Goal: Information Seeking & Learning: Learn about a topic

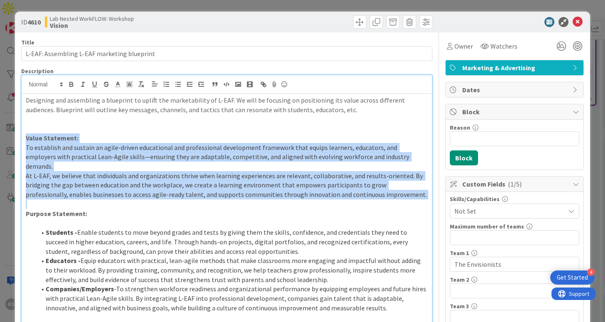
drag, startPoint x: 26, startPoint y: 139, endPoint x: 140, endPoint y: 196, distance: 127.7
copy div "Value Statement: To establish and sustain an agile-driven educational and profe…"
click at [81, 154] on span "To establish and sustain an agile-driven educational and professional developme…" at bounding box center [218, 156] width 385 height 27
drag, startPoint x: 25, startPoint y: 149, endPoint x: 409, endPoint y: 192, distance: 385.9
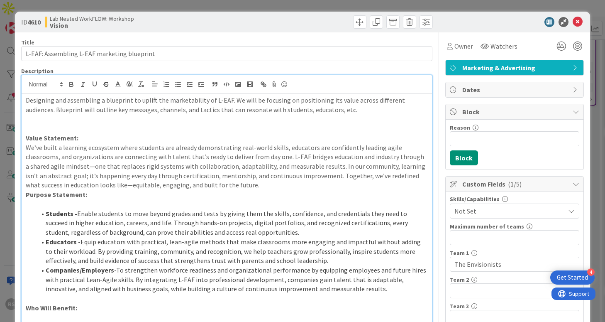
click at [233, 188] on p "We’ve built a learning ecosystem where students are already demonstrating real-…" at bounding box center [227, 166] width 402 height 47
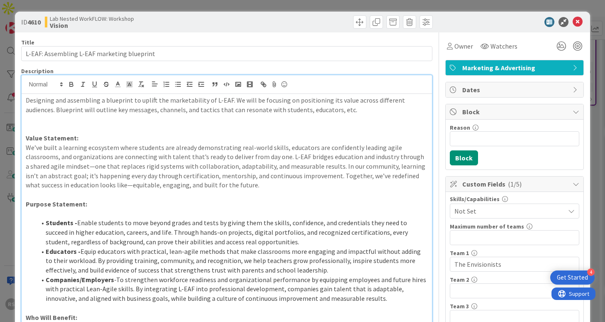
click at [53, 169] on p "We’ve built a learning ecosystem where students are already demonstrating real-…" at bounding box center [227, 166] width 402 height 47
click at [87, 186] on p "We’ve built a learning ecosystem where students are already demonstrating real-…" at bounding box center [227, 166] width 402 height 47
click at [239, 196] on p at bounding box center [227, 195] width 402 height 10
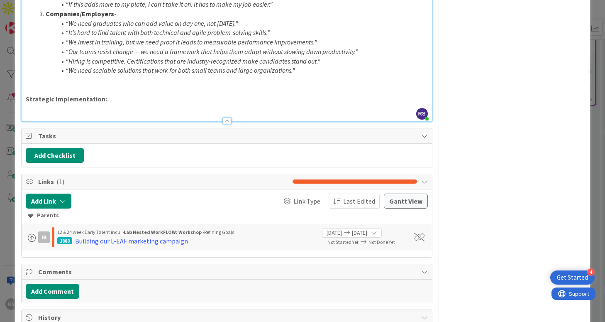
scroll to position [807, 0]
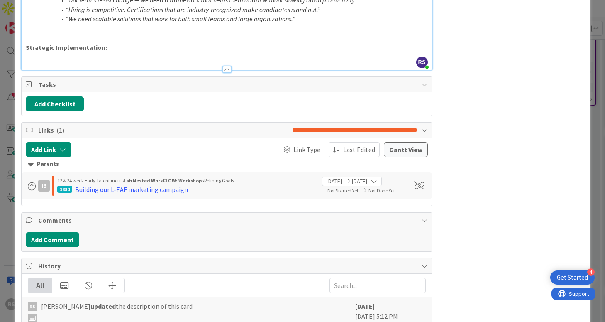
click at [0, 157] on div "ID 4610 Lab Nested WorkFLOW: Workshop Vision Title 43 / 128 L-EAF: Assembling L…" at bounding box center [302, 161] width 605 height 322
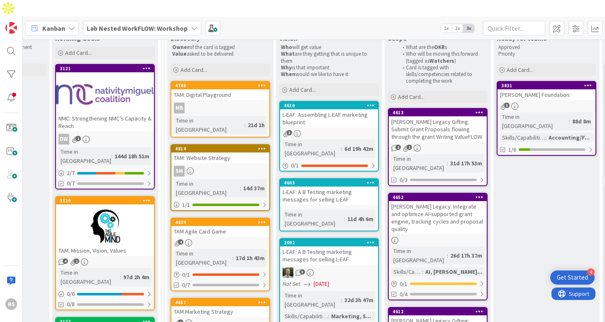
scroll to position [102, 633]
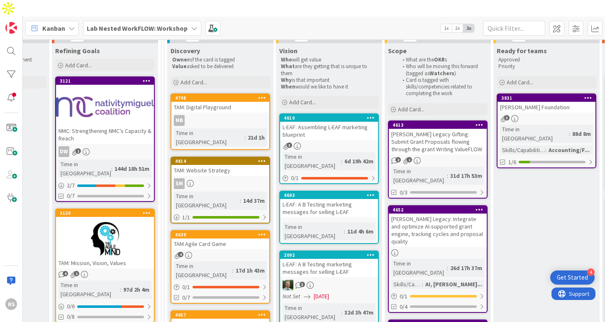
click at [322, 122] on div "L-EAF: Assembling L-EAF marketing blueprint" at bounding box center [329, 131] width 98 height 18
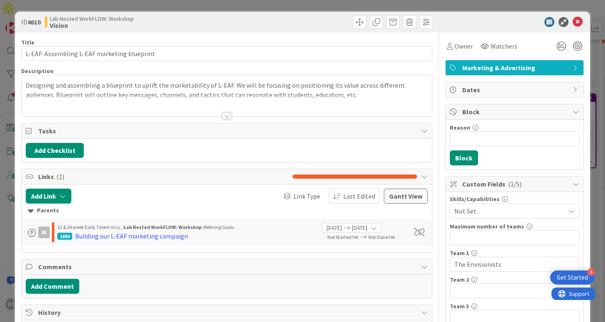
click at [226, 115] on div at bounding box center [226, 115] width 9 height 7
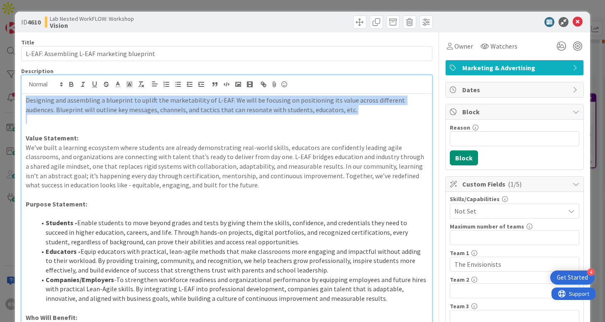
drag, startPoint x: 332, startPoint y: 117, endPoint x: 21, endPoint y: 100, distance: 311.7
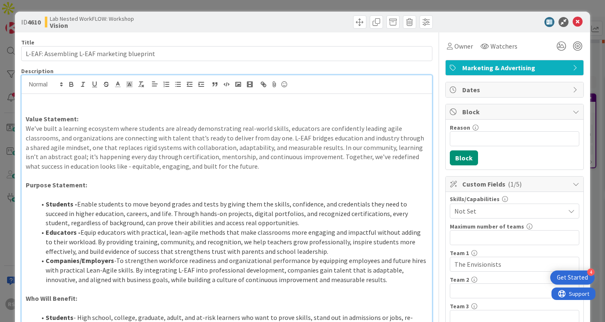
click at [34, 110] on p at bounding box center [227, 110] width 402 height 10
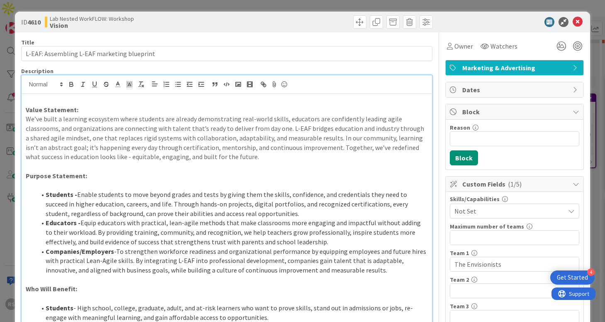
click at [26, 110] on strong "Value Statement:" at bounding box center [52, 109] width 53 height 8
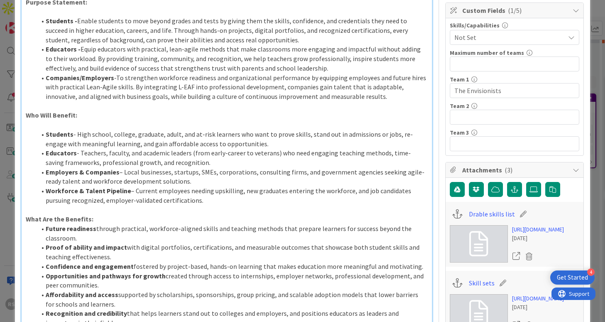
scroll to position [81, 0]
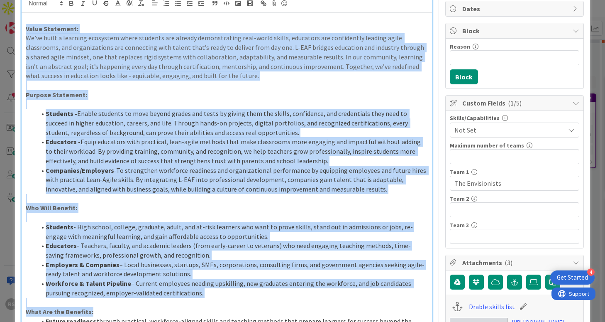
drag, startPoint x: 32, startPoint y: 38, endPoint x: 112, endPoint y: 314, distance: 287.0
click at [117, 220] on p at bounding box center [227, 218] width 402 height 10
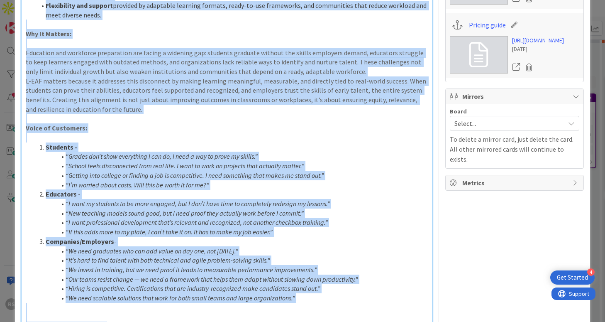
scroll to position [755, 0]
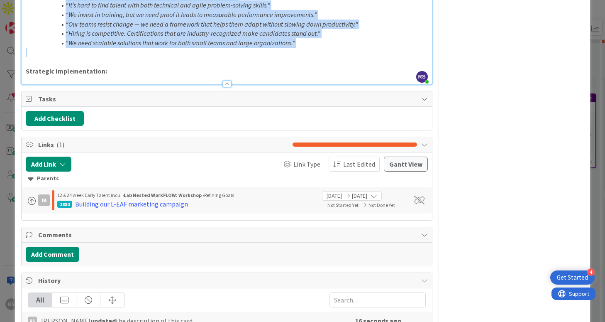
drag, startPoint x: 27, startPoint y: 30, endPoint x: 288, endPoint y: 52, distance: 262.0
copy div "Lorem Ipsumdolo: Si’am conse a elitsedd eiusmodte incid utlabore etd magnaal en…"
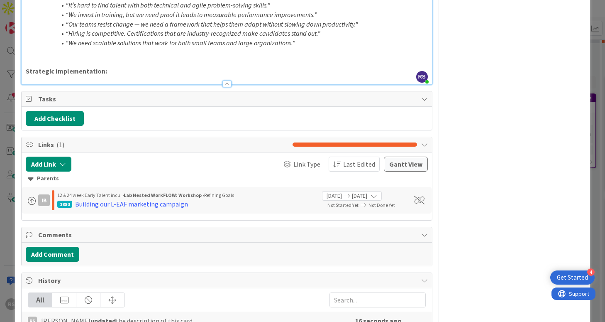
click at [337, 62] on p at bounding box center [227, 62] width 402 height 10
click at [5, 288] on div "ID 4610 Lab Nested WorkFLOW: Workshop Vision Title 43 / 128 L-EAF: Assembling L…" at bounding box center [302, 161] width 605 height 322
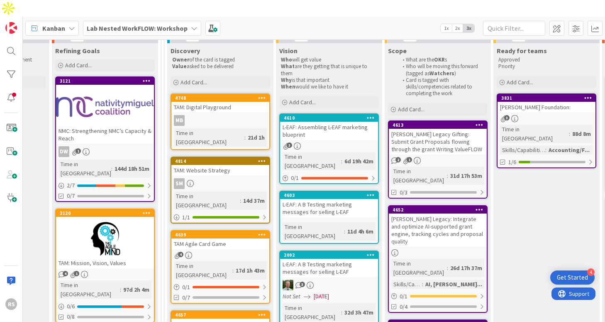
click at [299, 122] on div "L-EAF: Assembling L-EAF marketing blueprint" at bounding box center [329, 131] width 98 height 18
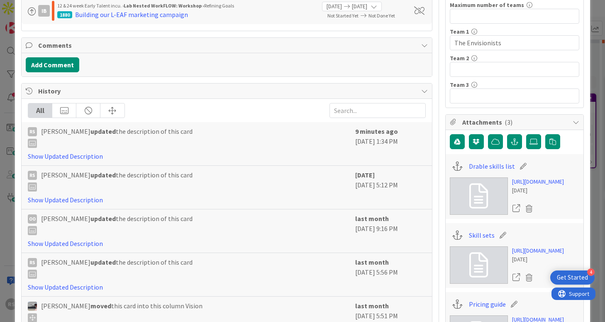
scroll to position [245, 0]
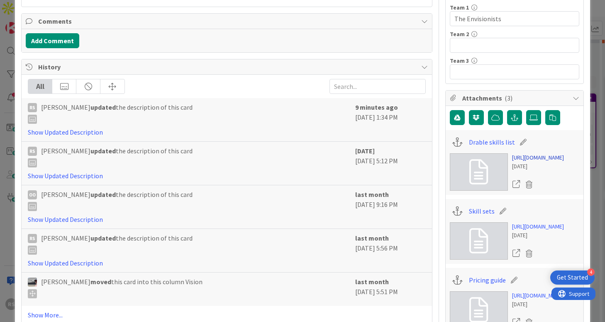
drag, startPoint x: 513, startPoint y: 154, endPoint x: 560, endPoint y: 192, distance: 60.9
click at [560, 191] on div "[URL][DOMAIN_NAME] [DATE]" at bounding box center [515, 171] width 130 height 37
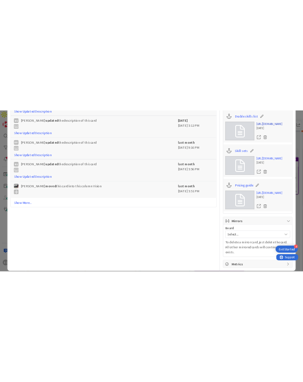
scroll to position [459, 0]
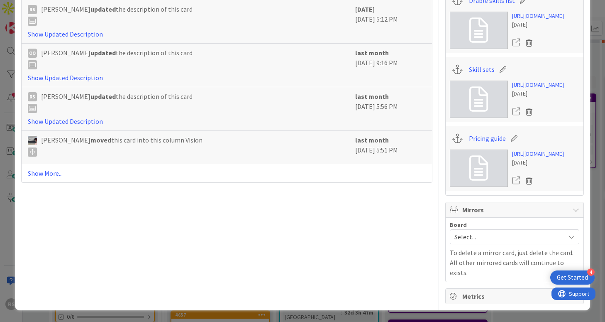
drag, startPoint x: 511, startPoint y: 136, endPoint x: 557, endPoint y: 176, distance: 61.2
click at [557, 176] on div "[URL][DOMAIN_NAME] [DATE]" at bounding box center [515, 167] width 130 height 37
click at [509, 131] on div "Pricing guide [URL][DOMAIN_NAME] [DATE]" at bounding box center [515, 158] width 138 height 65
drag, startPoint x: 510, startPoint y: 134, endPoint x: 563, endPoint y: 173, distance: 65.8
click at [563, 173] on div "[URL][DOMAIN_NAME] [DATE]" at bounding box center [515, 167] width 130 height 37
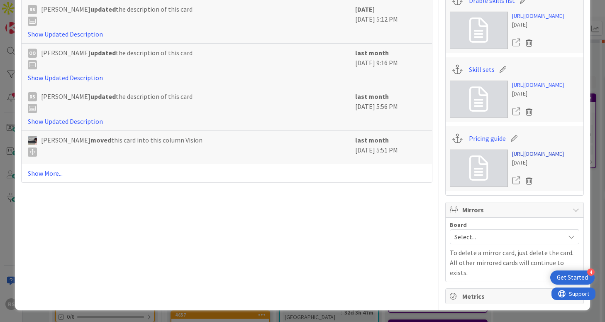
copy link "[URL][DOMAIN_NAME]"
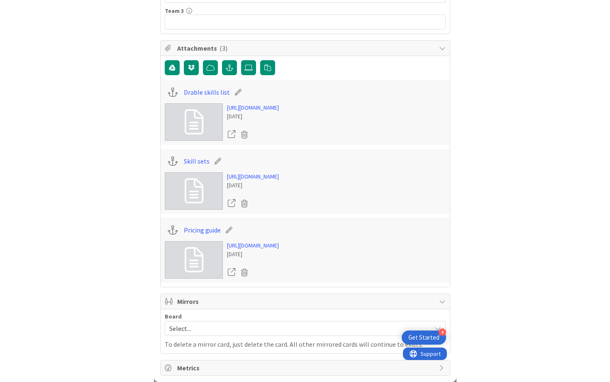
scroll to position [1032, 0]
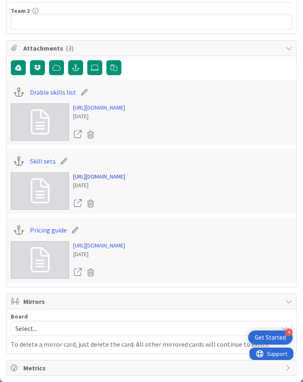
drag, startPoint x: 73, startPoint y: 175, endPoint x: 202, endPoint y: 182, distance: 129.7
click at [202, 182] on div "[URL][DOMAIN_NAME] [DATE]" at bounding box center [151, 190] width 281 height 37
copy link "[URL][DOMAIN_NAME]"
drag, startPoint x: 73, startPoint y: 103, endPoint x: 250, endPoint y: 112, distance: 177.5
click at [250, 112] on div "[URL][DOMAIN_NAME] [DATE]" at bounding box center [151, 121] width 281 height 37
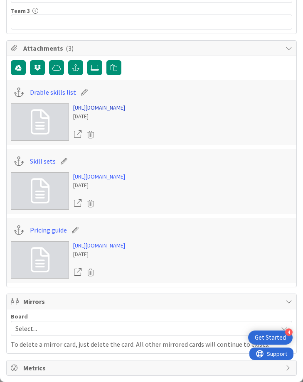
copy link "[URL][DOMAIN_NAME]"
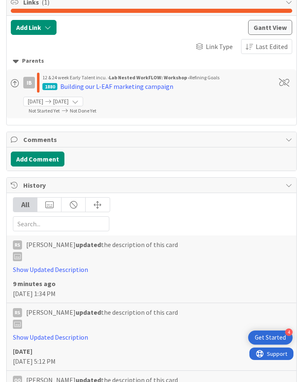
scroll to position [0, 0]
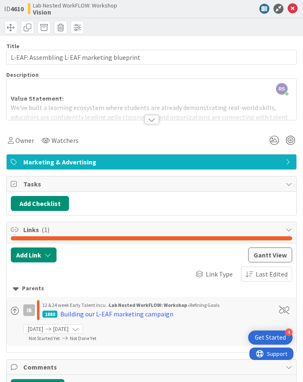
click at [150, 121] on div at bounding box center [151, 119] width 14 height 9
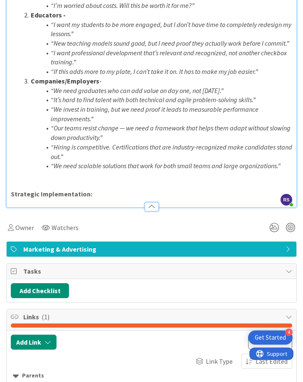
scroll to position [824, 0]
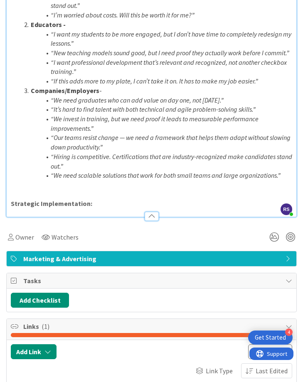
click at [117, 208] on div at bounding box center [151, 212] width 289 height 9
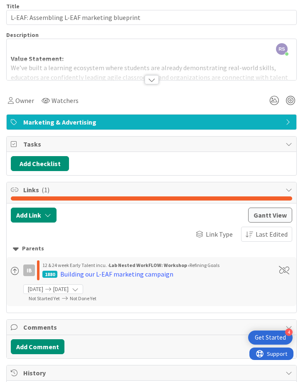
scroll to position [37, 0]
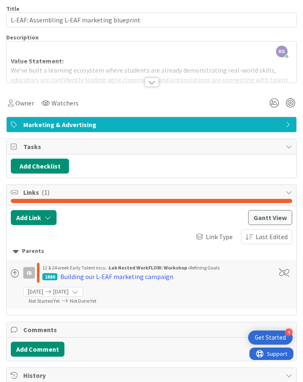
click at [146, 84] on div at bounding box center [151, 82] width 14 height 9
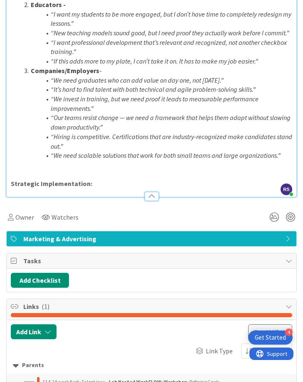
scroll to position [841, 0]
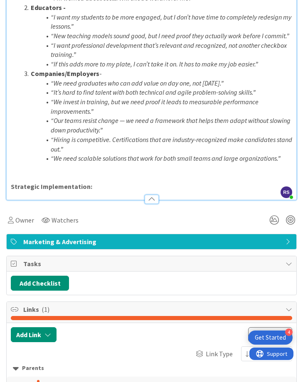
click at [100, 182] on p "Strategic Implementation:" at bounding box center [151, 187] width 281 height 10
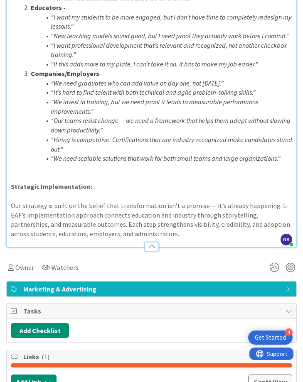
click at [204, 201] on p "Our strategy is built on the belief that transformation isn’t a promise — it’s …" at bounding box center [151, 220] width 281 height 38
click at [138, 201] on p "Our strategy is built on the belief that transformation isn’t a promise, it’s a…" at bounding box center [151, 220] width 281 height 38
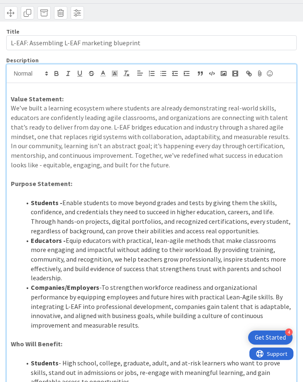
scroll to position [0, 0]
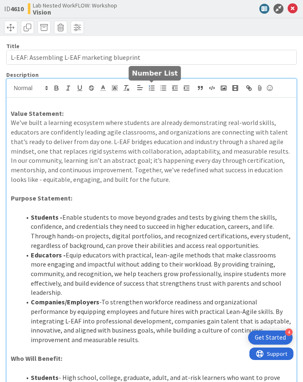
click at [151, 88] on line "button" at bounding box center [152, 88] width 3 height 0
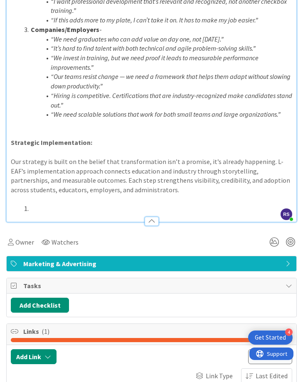
scroll to position [916, 0]
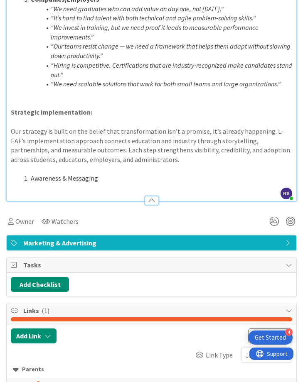
click at [30, 183] on p at bounding box center [151, 188] width 281 height 10
click at [32, 183] on p "We’ve positioned L-EAF as the proof that agile learning works." at bounding box center [151, 188] width 281 height 10
click at [234, 183] on p "We’ve positioned L-EAF as the proof that agile learning works." at bounding box center [151, 188] width 281 height 10
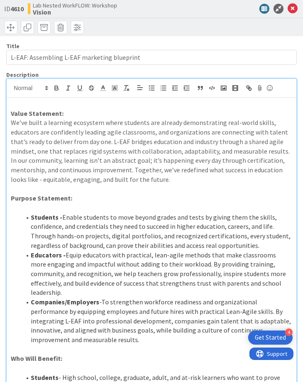
scroll to position [0, 0]
click at [131, 109] on p "Value Statement:" at bounding box center [151, 114] width 281 height 10
click at [161, 90] on line "button" at bounding box center [161, 90] width 0 height 0
click at [29, 116] on li "Value Statement:" at bounding box center [156, 114] width 271 height 10
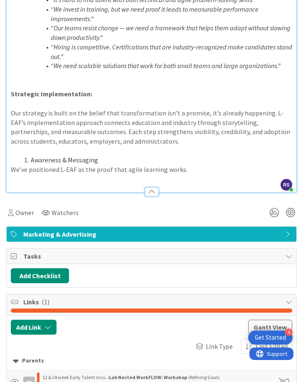
scroll to position [907, 0]
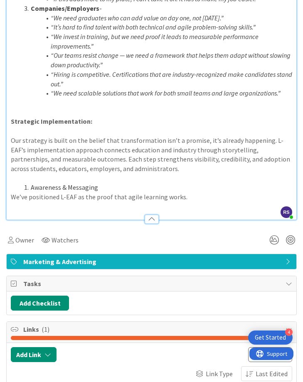
click at [33, 202] on p at bounding box center [151, 207] width 281 height 10
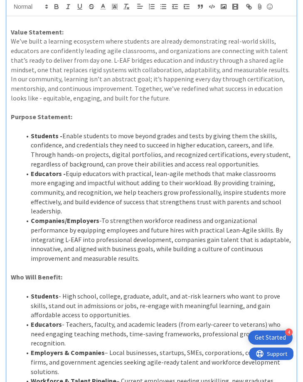
scroll to position [0, 0]
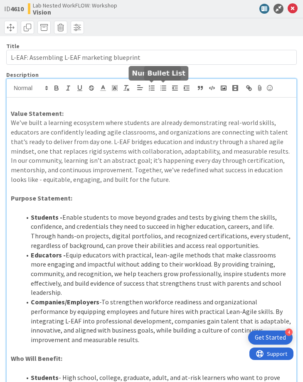
click at [164, 89] on icon "button" at bounding box center [162, 87] width 7 height 7
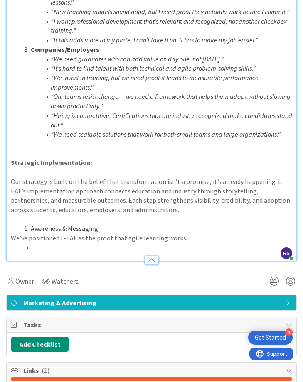
scroll to position [889, 0]
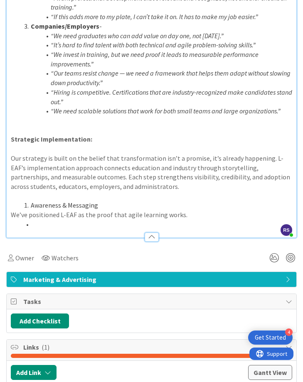
click at [34, 220] on li at bounding box center [156, 225] width 271 height 10
click at [32, 220] on li at bounding box center [156, 225] width 271 height 10
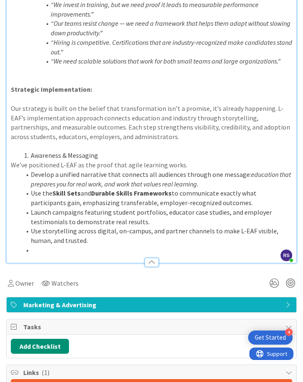
scroll to position [942, 0]
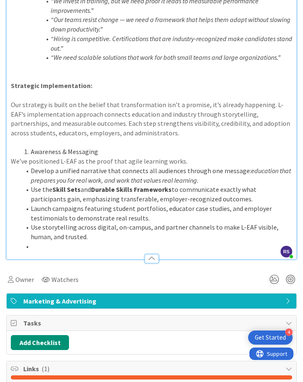
click at [54, 185] on strong "Skill Sets" at bounding box center [66, 189] width 28 height 8
click at [81, 185] on li "Use the ' Skill Sets and Durable Skills Frameworks to communicate exactly what …" at bounding box center [156, 194] width 271 height 19
click at [98, 185] on strong "Durable Skills Frameworks" at bounding box center [136, 189] width 81 height 8
click at [176, 185] on strong "Durable Skills Frameworks" at bounding box center [139, 189] width 81 height 8
drag, startPoint x: 54, startPoint y: 153, endPoint x: 81, endPoint y: 155, distance: 27.1
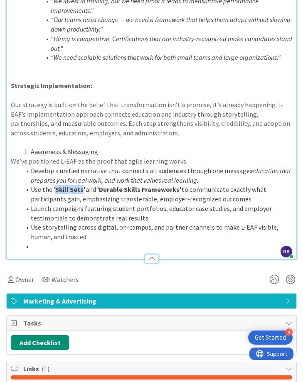
click at [81, 185] on li "Use the ' Skill Sets' and ' Durable Skills Frameworks' to communicate exactly w…" at bounding box center [156, 194] width 271 height 19
click at [82, 185] on li "Use the 'Skill Sets ' and ' Durable Skills Frameworks' to communicate exactly w…" at bounding box center [156, 194] width 271 height 19
click at [80, 185] on li "Use the 'Skill Sets ' ﻿ and ' Durable Skills Frameworks' to communicate exactly…" at bounding box center [156, 194] width 271 height 19
click at [111, 185] on strong "Durable Skills Frameworks'" at bounding box center [137, 189] width 83 height 8
drag, startPoint x: 97, startPoint y: 152, endPoint x: 176, endPoint y: 153, distance: 78.9
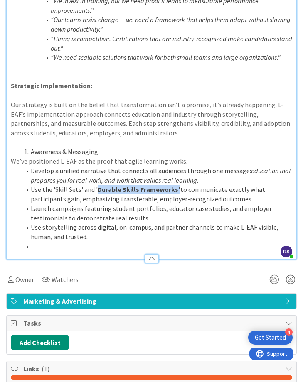
click at [176, 185] on li "Use the 'Skill Sets' and ' Durable Skills Frameworks' to communicate exactly wh…" at bounding box center [156, 194] width 271 height 19
click at [180, 185] on li "Use the 'Skill Sets' and 'Durable Skills Frameworks' to communicate exactly wha…" at bounding box center [156, 194] width 271 height 19
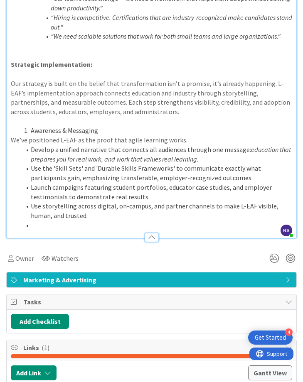
scroll to position [965, 0]
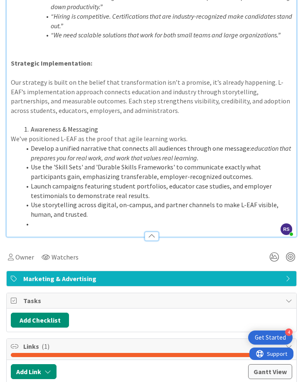
click at [119, 219] on li at bounding box center [156, 224] width 271 height 10
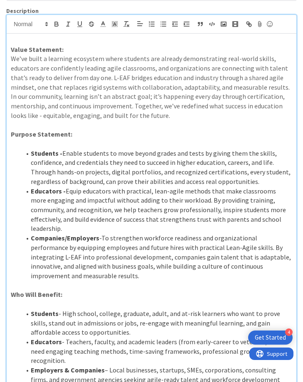
scroll to position [34, 0]
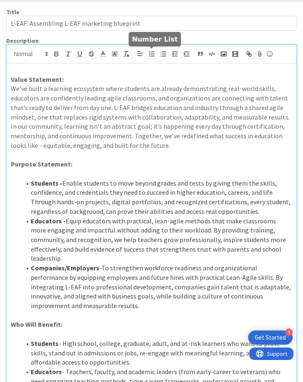
click at [152, 52] on line "button" at bounding box center [152, 52] width 3 height 0
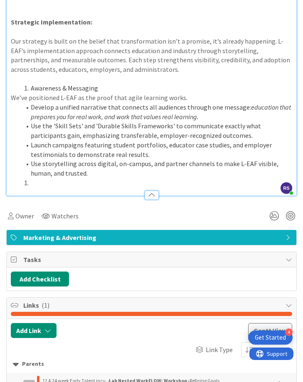
scroll to position [1004, 0]
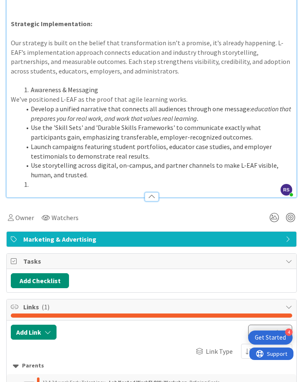
click at [70, 161] on li "Use storytelling across digital, on-campus, and partner channels to make L-EAF …" at bounding box center [156, 170] width 271 height 19
click at [29, 85] on li "Awareness & Messaging" at bounding box center [156, 90] width 271 height 10
click at [31, 180] on span at bounding box center [31, 185] width 0 height 10
click at [31, 85] on li "Awareness & Messaging" at bounding box center [156, 90] width 271 height 10
click at [34, 180] on p at bounding box center [151, 185] width 281 height 10
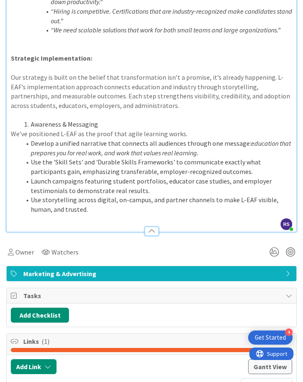
scroll to position [946, 0]
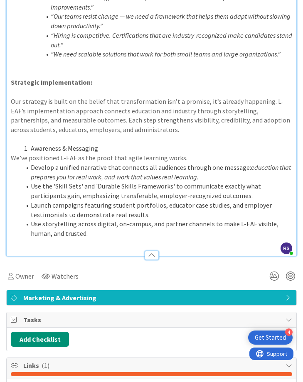
click at [31, 163] on li "Develop a unified narrative that connects all audiences through one message: ed…" at bounding box center [156, 172] width 271 height 19
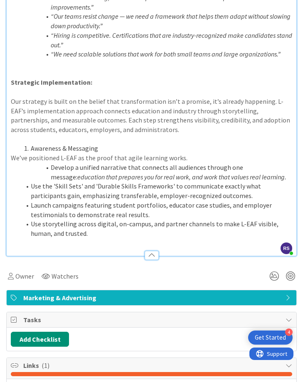
click at [30, 181] on li "Use the 'Skill Sets' and 'Durable Skills Frameworks' to communicate exactly wha…" at bounding box center [156, 190] width 271 height 19
click at [29, 200] on li "Launch campaigns featuring student portfolios, educator case studies, and emplo…" at bounding box center [156, 209] width 271 height 19
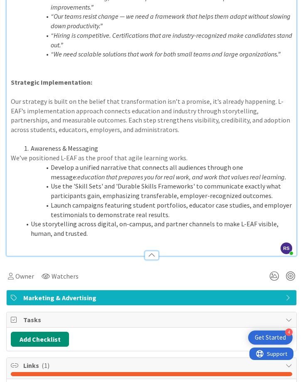
click at [31, 219] on li "Use storytelling across digital, on-campus, and partner channels to make L-EAF …" at bounding box center [156, 228] width 271 height 19
click at [112, 219] on li "Use storytelling across digital, on-campus, and partner channels to make L-EAF …" at bounding box center [156, 228] width 271 height 19
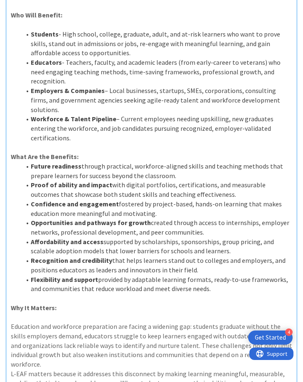
scroll to position [0, 0]
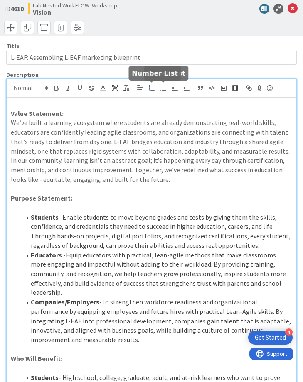
click at [151, 87] on icon "button" at bounding box center [151, 87] width 7 height 7
click at [150, 87] on icon "button" at bounding box center [151, 87] width 7 height 7
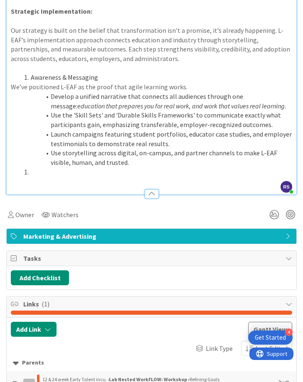
scroll to position [1004, 0]
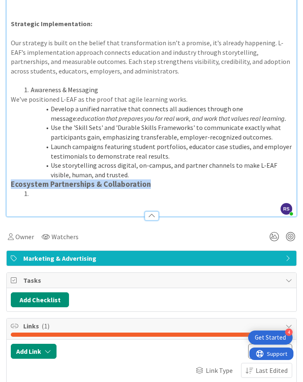
drag, startPoint x: 14, startPoint y: 148, endPoint x: 153, endPoint y: 149, distance: 138.6
click at [153, 180] on h3 "Ecosystem Partnerships & Collaboration" at bounding box center [151, 184] width 281 height 9
click at [110, 189] on li at bounding box center [156, 194] width 271 height 10
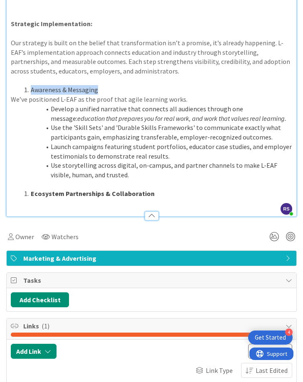
drag, startPoint x: 29, startPoint y: 53, endPoint x: 100, endPoint y: 51, distance: 70.6
click at [100, 85] on li "Awareness & Messaging" at bounding box center [156, 90] width 271 height 10
click at [128, 189] on strong "Ecosystem Partnerships & Collaboration" at bounding box center [93, 193] width 124 height 8
click at [154, 189] on li "Ecosystem Partnerships & Collaboration" at bounding box center [156, 194] width 271 height 10
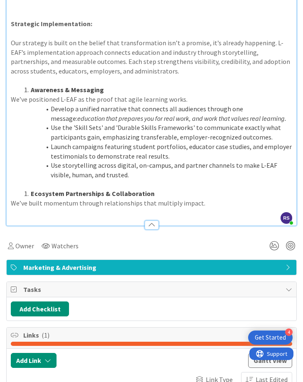
click at [238, 198] on p "We’ve built momentum through relationships that multiply impact." at bounding box center [151, 203] width 281 height 10
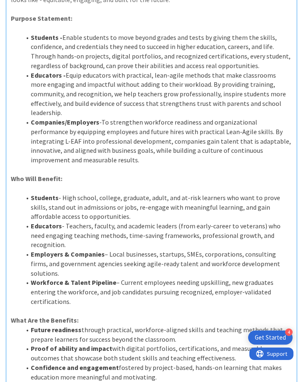
scroll to position [0, 0]
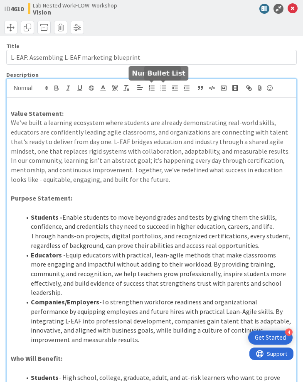
click at [162, 89] on icon "button" at bounding box center [162, 87] width 7 height 7
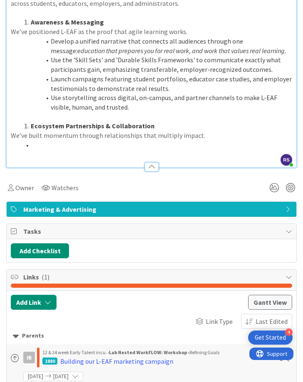
scroll to position [1073, 0]
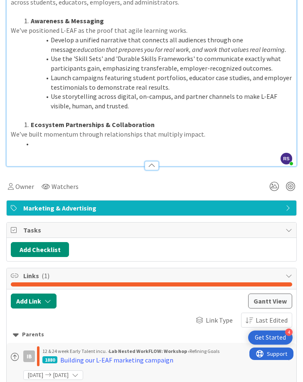
click at [37, 139] on li at bounding box center [156, 144] width 271 height 10
click at [31, 139] on li at bounding box center [156, 144] width 271 height 10
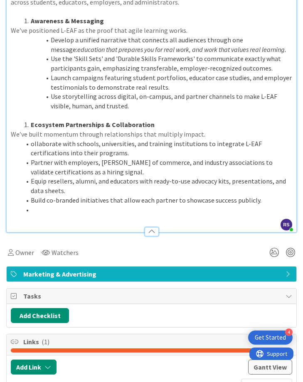
click at [32, 139] on li "ollaborate with schools, universities, and training institutions to integrate L…" at bounding box center [156, 148] width 271 height 19
click at [78, 195] on li "Build co-branded initiatives that allow each partner to showcase success public…" at bounding box center [156, 200] width 271 height 10
click at [64, 205] on li at bounding box center [156, 210] width 271 height 10
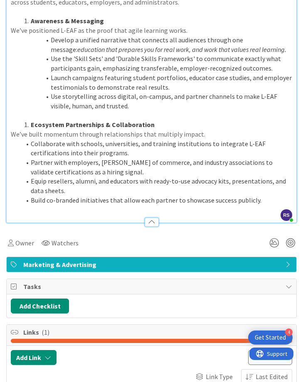
click at [30, 139] on li "Collaborate with schools, universities, and training institutions to integrate …" at bounding box center [156, 148] width 271 height 19
click at [31, 158] on li "Partner with employers, [PERSON_NAME] of commerce, and industry associations to…" at bounding box center [156, 167] width 271 height 19
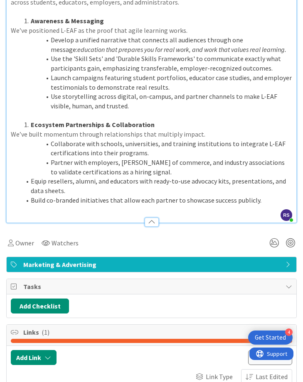
click at [31, 176] on li "Equip resellers, alumni, and educators with ready-to-use advocacy kits, present…" at bounding box center [156, 185] width 271 height 19
click at [32, 195] on li "Build co-branded initiatives that allow each partner to showcase success public…" at bounding box center [156, 200] width 271 height 10
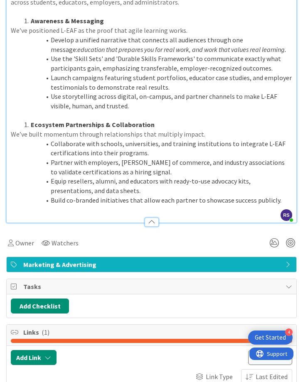
click at [280, 195] on li "Build co-branded initiatives that allow each partner to showcase success public…" at bounding box center [156, 200] width 271 height 10
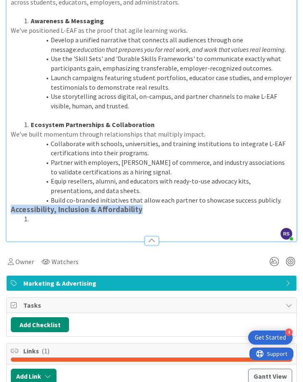
drag, startPoint x: 12, startPoint y: 176, endPoint x: 202, endPoint y: 176, distance: 190.5
click at [202, 205] on h3 "Accessibility, Inclusion & Affordability" at bounding box center [151, 209] width 281 height 9
click at [121, 214] on li at bounding box center [156, 219] width 271 height 10
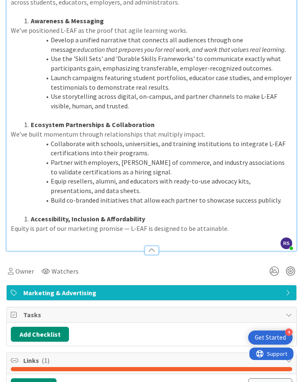
click at [143, 224] on p "Equity is part of our marketing promise — L-EAF is designed to be attainable." at bounding box center [151, 229] width 281 height 10
click at [250, 224] on p "Equity is part of our marketing promise - L-EAF is designed to be attainable." at bounding box center [151, 229] width 281 height 10
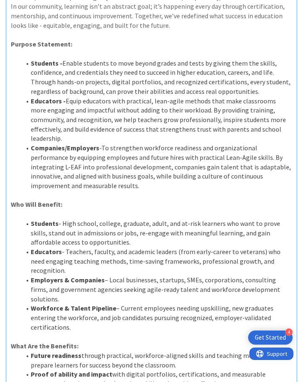
scroll to position [0, 0]
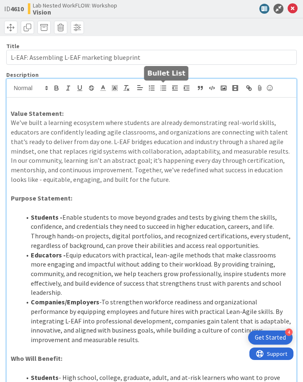
click at [164, 92] on button "button" at bounding box center [163, 88] width 12 height 10
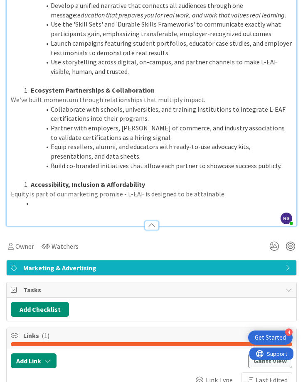
scroll to position [1105, 0]
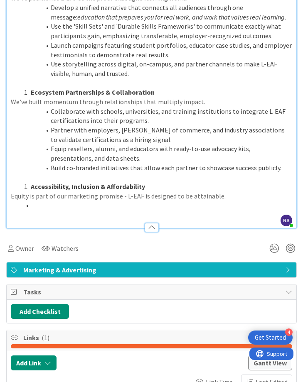
click at [32, 200] on li at bounding box center [156, 205] width 271 height 10
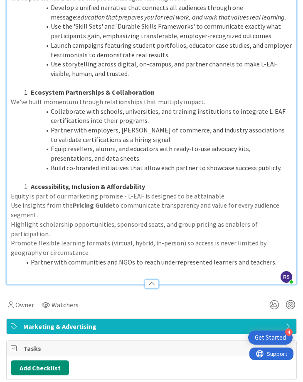
click at [12, 200] on p "Use insights from the Pricing Guide to communicate transparency and value for e…" at bounding box center [151, 209] width 281 height 19
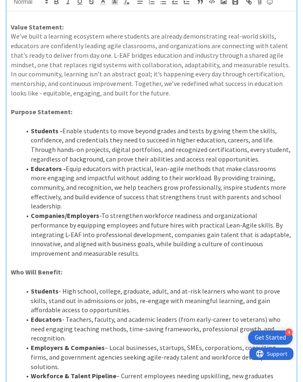
scroll to position [0, 0]
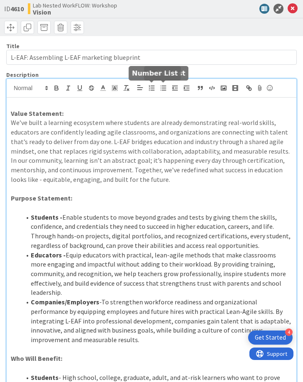
click at [161, 87] on icon "button" at bounding box center [162, 87] width 7 height 7
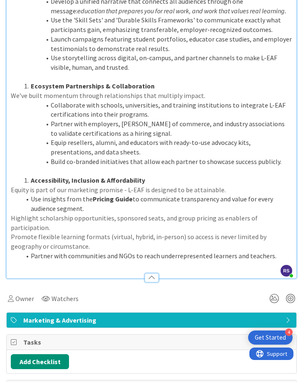
scroll to position [1108, 0]
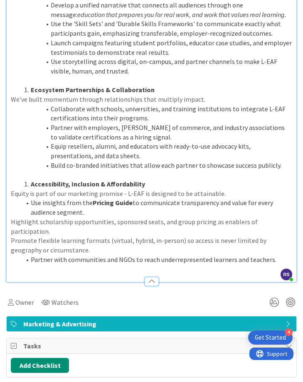
click at [11, 217] on p "Highlight scholarship opportunities, sponsored seats, and group pricing as enab…" at bounding box center [151, 226] width 281 height 19
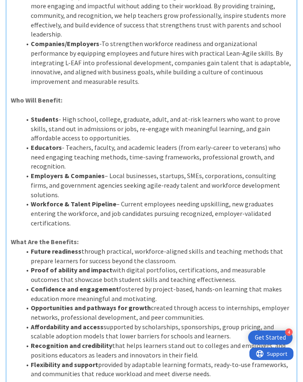
scroll to position [0, 0]
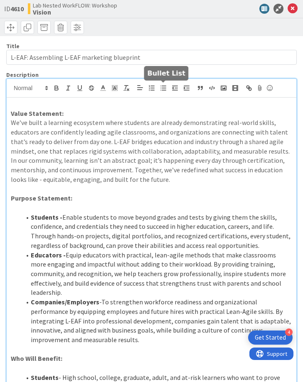
click at [159, 90] on icon "button" at bounding box center [162, 87] width 7 height 7
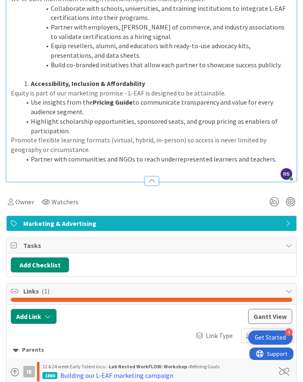
scroll to position [1094, 0]
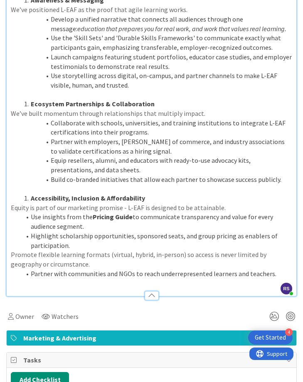
click at [11, 250] on p "Promote flexible learning formats (virtual, hybrid, in-person) so access is nev…" at bounding box center [151, 259] width 281 height 19
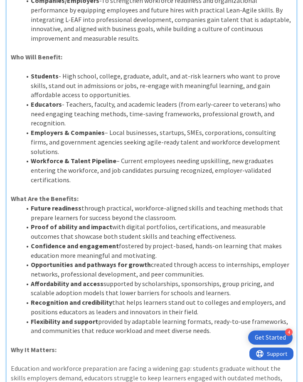
scroll to position [0, 0]
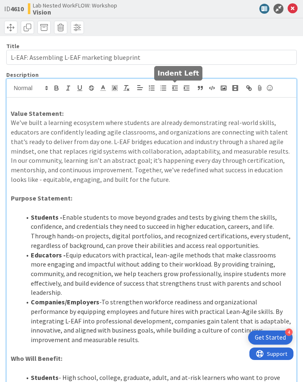
click at [164, 89] on icon "button" at bounding box center [162, 87] width 7 height 7
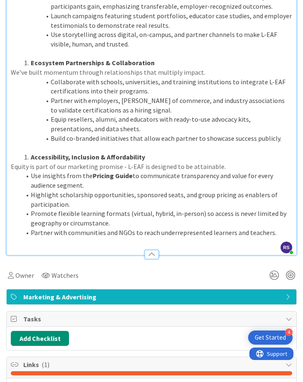
scroll to position [1133, 0]
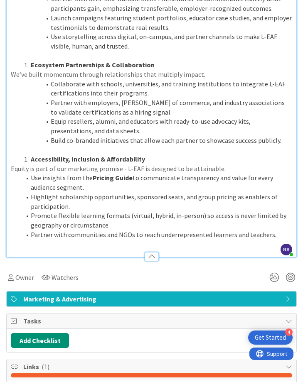
click at [38, 192] on li "Highlight scholarship opportunities, sponsored seats, and group pricing as enab…" at bounding box center [156, 201] width 271 height 19
click at [30, 173] on li "Use insights from the Pricing Guide to communicate transparency and value for e…" at bounding box center [156, 182] width 271 height 19
drag, startPoint x: 111, startPoint y: 139, endPoint x: 149, endPoint y: 143, distance: 37.9
click at [149, 173] on strong "Pricing Guide" at bounding box center [132, 177] width 40 height 8
click at [149, 173] on li "Use insights from the Pricing Guide to communicate transparency and value for e…" at bounding box center [156, 182] width 271 height 19
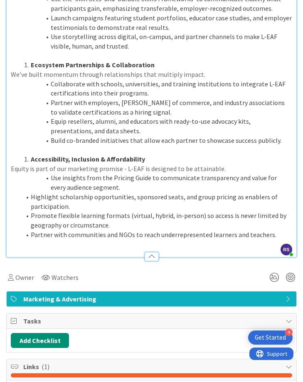
click at [147, 173] on li "Use insights from the Pricing Guide to communicate transparency and value for e…" at bounding box center [156, 182] width 271 height 19
click at [112, 173] on li "Use insights from the Pricing Guide' to communicate transparency and value for …" at bounding box center [156, 182] width 271 height 19
click at [31, 192] on li "Highlight scholarship opportunities, sponsored seats, and group pricing as enab…" at bounding box center [156, 201] width 271 height 19
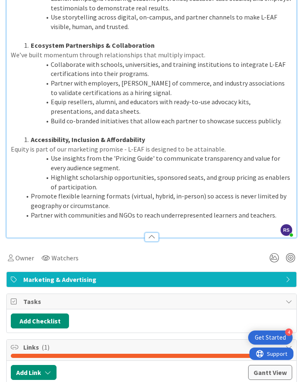
scroll to position [1153, 0]
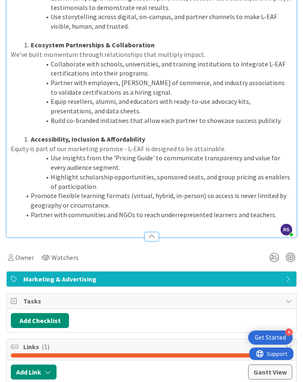
click at [31, 191] on li "Promote flexible learning formats (virtual, hybrid, in-person) so access is nev…" at bounding box center [156, 200] width 271 height 19
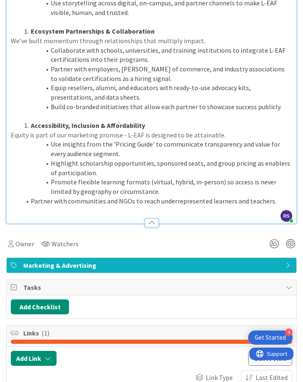
scroll to position [1167, 0]
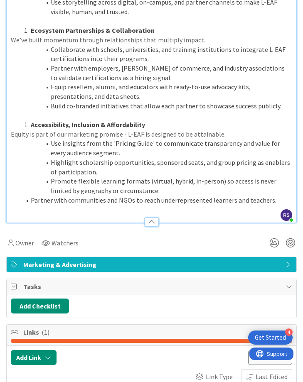
click at [31, 195] on li "Partner with communities and NGOs to reach underrepresented learners and teache…" at bounding box center [156, 200] width 271 height 10
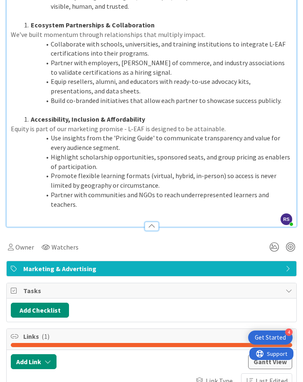
scroll to position [1175, 0]
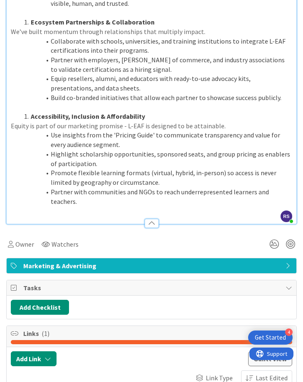
click at [288, 187] on li "Partner with communities and NGOs to reach underrepresented learners and teache…" at bounding box center [156, 196] width 271 height 19
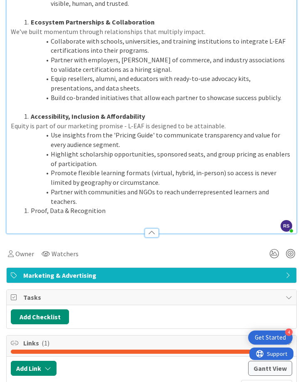
click at [31, 206] on span at bounding box center [31, 211] width 0 height 10
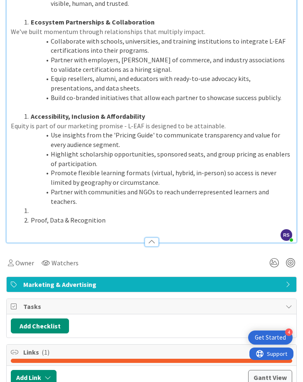
click at [31, 206] on li at bounding box center [156, 211] width 271 height 10
drag, startPoint x: 30, startPoint y: 174, endPoint x: 122, endPoint y: 174, distance: 92.1
click at [122, 215] on li "Proof, Data & Recognition" at bounding box center [156, 220] width 271 height 10
click at [120, 225] on p at bounding box center [151, 230] width 281 height 10
click at [111, 216] on strong "Proof, Data & Recognition" at bounding box center [71, 220] width 80 height 8
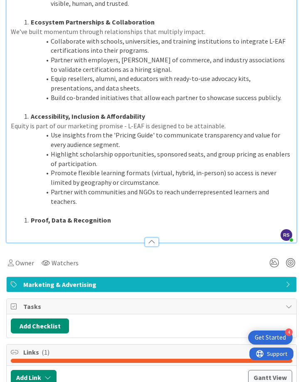
click at [105, 216] on strong "Proof, Data & Recognition" at bounding box center [71, 220] width 80 height 8
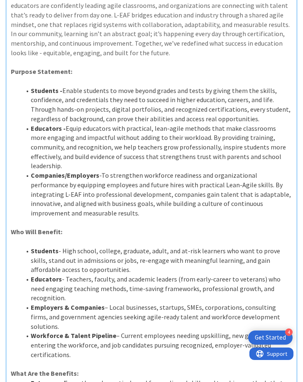
scroll to position [0, 0]
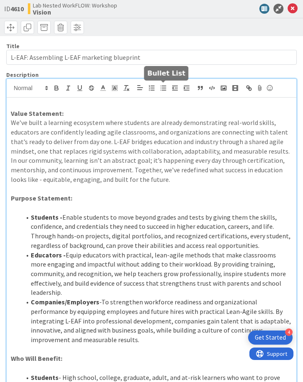
click at [164, 91] on icon "button" at bounding box center [162, 87] width 7 height 7
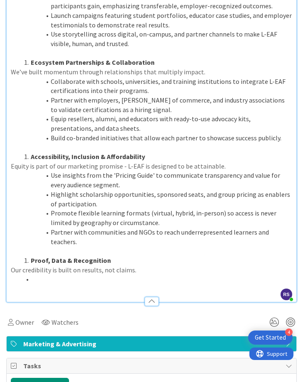
scroll to position [1129, 0]
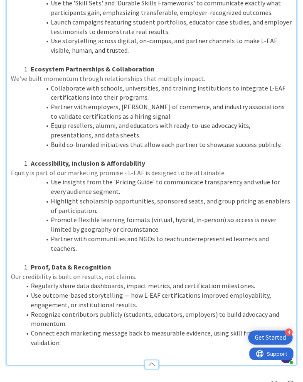
click at [125, 291] on li "Use outcome-based storytelling — how L-EAF certifications improved employabilit…" at bounding box center [156, 300] width 271 height 19
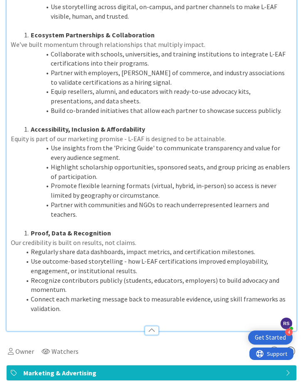
scroll to position [1163, 0]
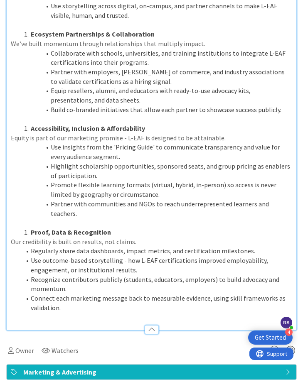
click at [110, 275] on li "Recognize contributors publicly (students, educators, employers) to build advoc…" at bounding box center [156, 284] width 271 height 19
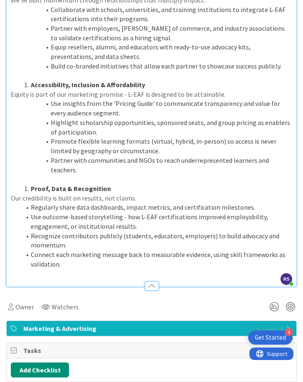
scroll to position [1208, 0]
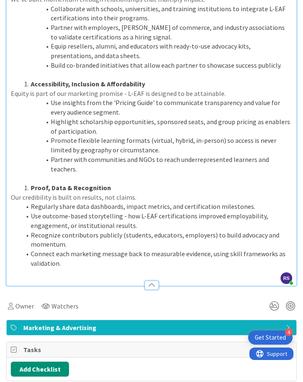
click at [89, 249] on li "Connect each marketing message back to measurable evidence, using skill framewo…" at bounding box center [156, 258] width 271 height 19
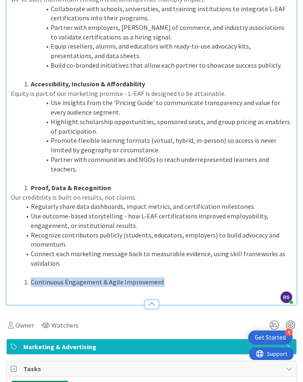
drag, startPoint x: 92, startPoint y: 237, endPoint x: 167, endPoint y: 236, distance: 75.1
click at [167, 277] on li "Continuous Engagement & Agile Improvement" at bounding box center [156, 282] width 271 height 10
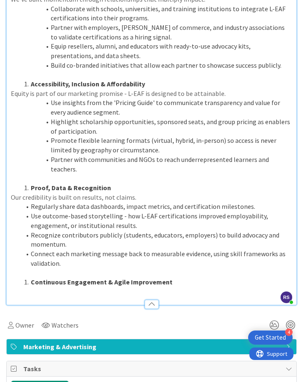
click at [178, 277] on li "Continuous Engagement & Agile Improvement" at bounding box center [156, 282] width 271 height 10
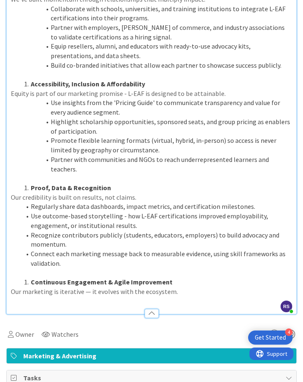
click at [32, 287] on p "Our marketing is iterative — it evolves with the ecosystem." at bounding box center [151, 292] width 281 height 10
click at [106, 287] on p "Our marketing is iterative — it evolves with the ecosystem." at bounding box center [151, 292] width 281 height 10
click at [194, 287] on p "Our marketing is iterative - it evolves with the ecosystem." at bounding box center [151, 292] width 281 height 10
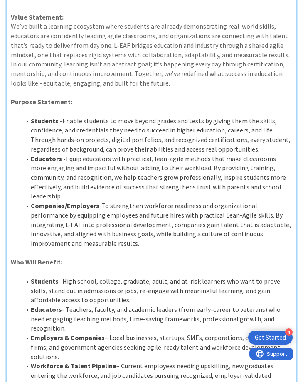
scroll to position [0, 0]
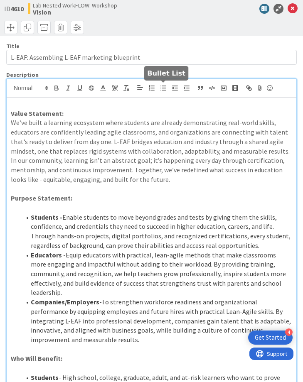
click at [163, 86] on icon "button" at bounding box center [162, 87] width 7 height 7
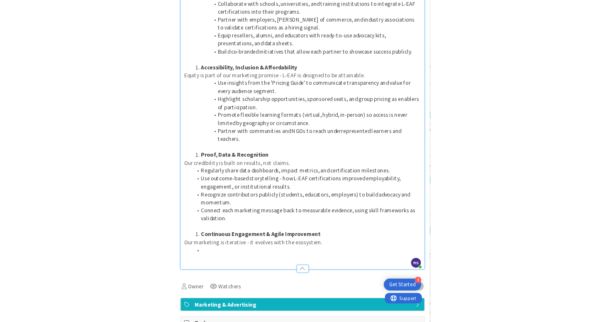
scroll to position [1225, 0]
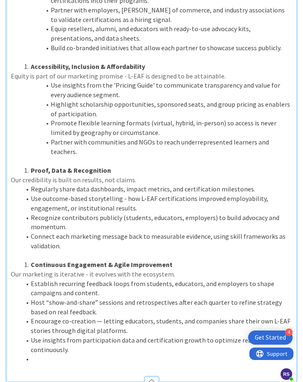
click at [57, 321] on li at bounding box center [156, 359] width 271 height 10
click at [98, 316] on li "Encourage co-creation — letting educators, students, and companies share their …" at bounding box center [156, 325] width 271 height 19
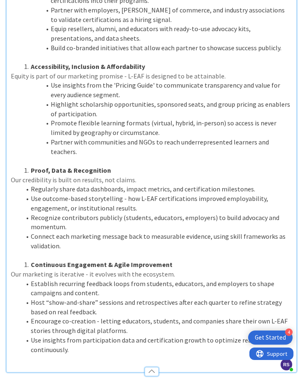
click at [164, 321] on li "Use insights from participation data and certification growth to optimize reach…" at bounding box center [156, 344] width 271 height 19
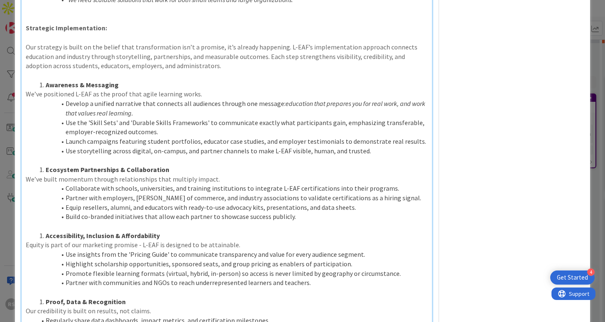
scroll to position [803, 0]
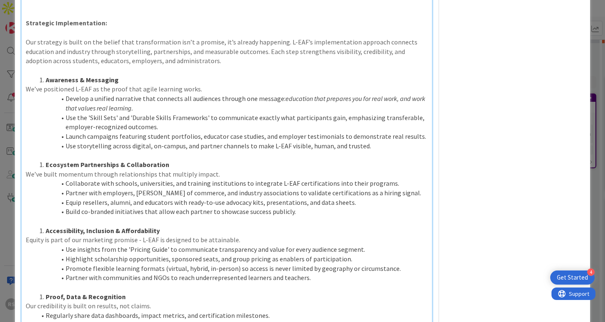
click at [44, 163] on li "Ecosystem Partnerships & Collaboration" at bounding box center [232, 165] width 392 height 10
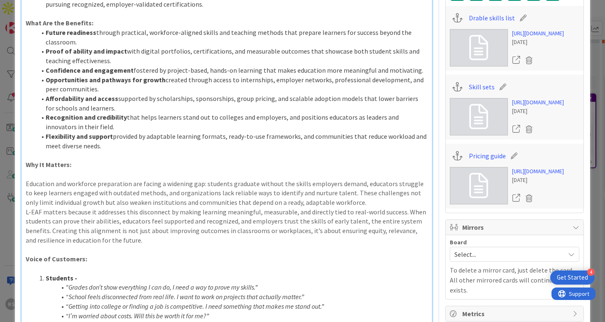
scroll to position [0, 0]
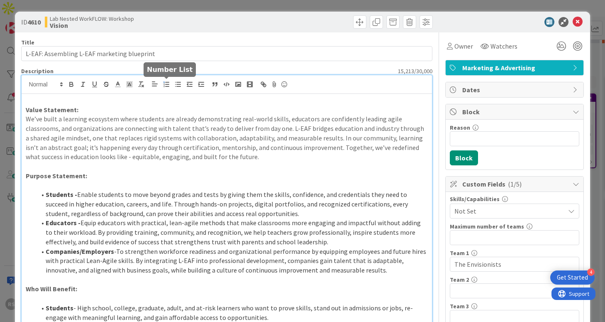
click at [166, 88] on icon "button" at bounding box center [166, 84] width 7 height 7
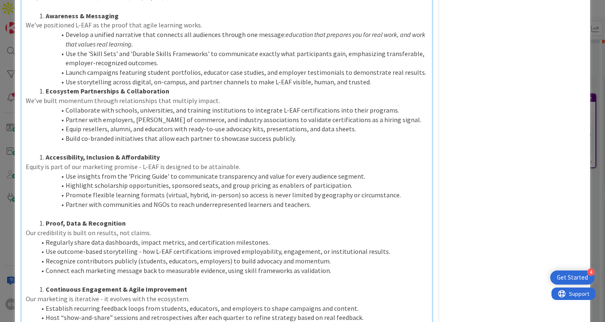
scroll to position [874, 0]
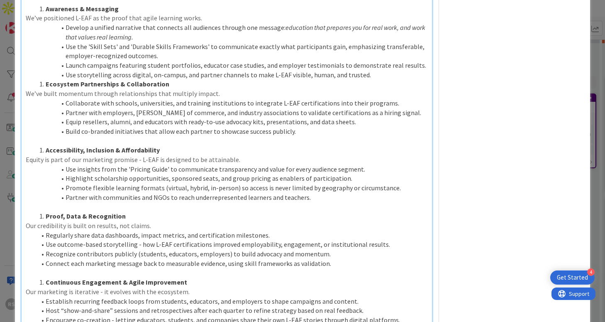
click at [34, 204] on p at bounding box center [227, 207] width 402 height 10
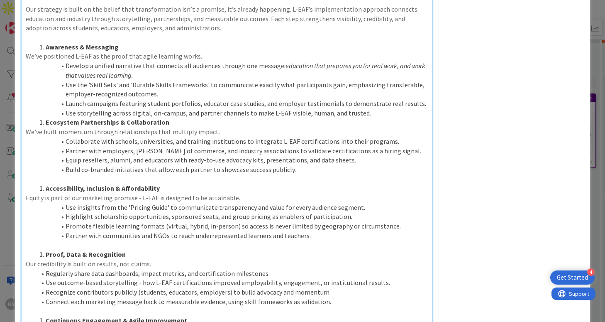
click at [45, 120] on li "Ecosystem Partnerships & Collaboration" at bounding box center [232, 122] width 392 height 10
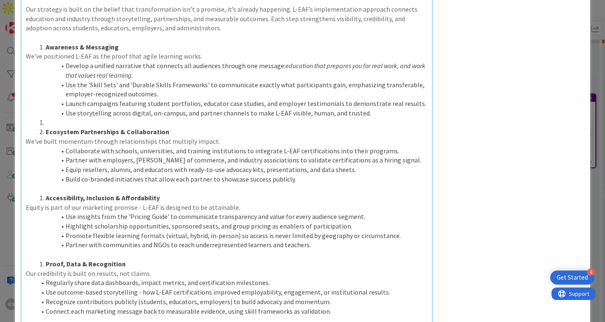
click at [47, 118] on li at bounding box center [232, 122] width 392 height 10
click at [46, 45] on strong "Awareness & Messaging" at bounding box center [82, 47] width 73 height 8
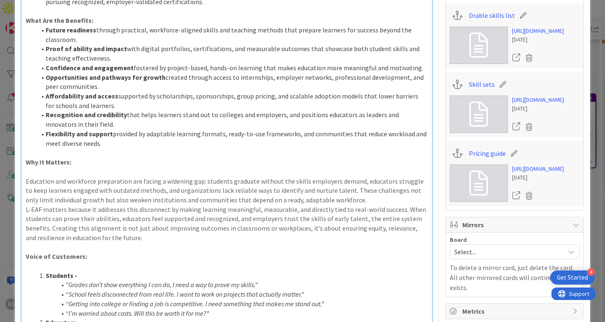
scroll to position [0, 0]
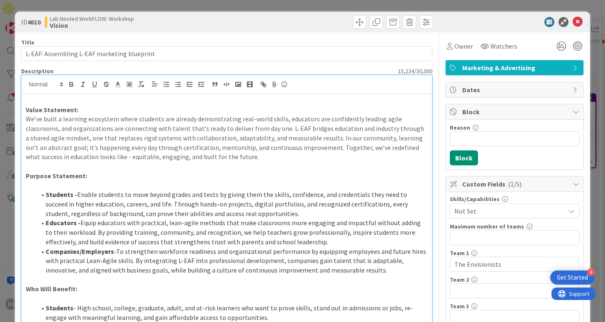
click at [142, 147] on p "We’ve built a learning ecosystem where students are already demonstrating real-…" at bounding box center [227, 137] width 402 height 47
click at [578, 24] on icon at bounding box center [578, 22] width 10 height 10
